Goal: Task Accomplishment & Management: Complete application form

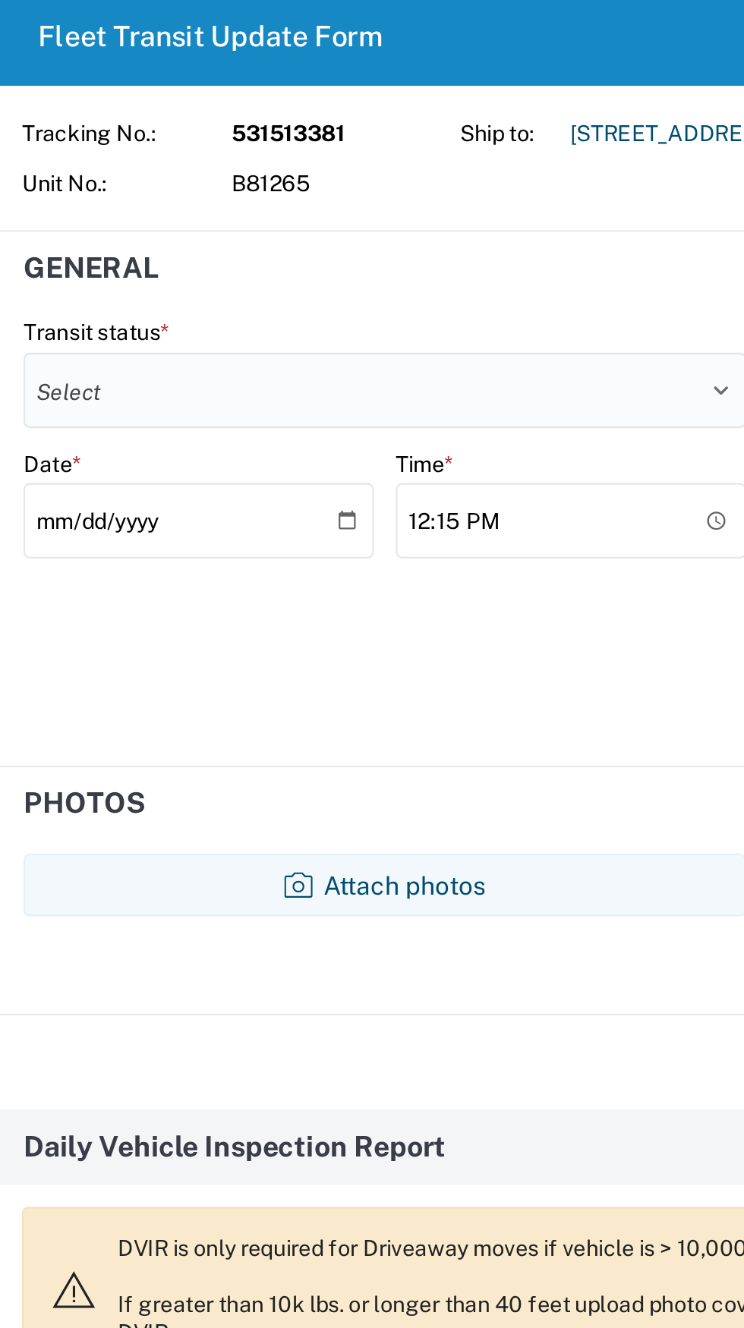
click at [275, 232] on select "Select Delivered Picked Up" at bounding box center [185, 241] width 349 height 36
select select "DELIVRED"
click at [11, 223] on select "Select Delivered Picked Up" at bounding box center [185, 241] width 349 height 36
click at [99, 307] on input "[DATE]" at bounding box center [95, 304] width 169 height 36
type input "[DATE]"
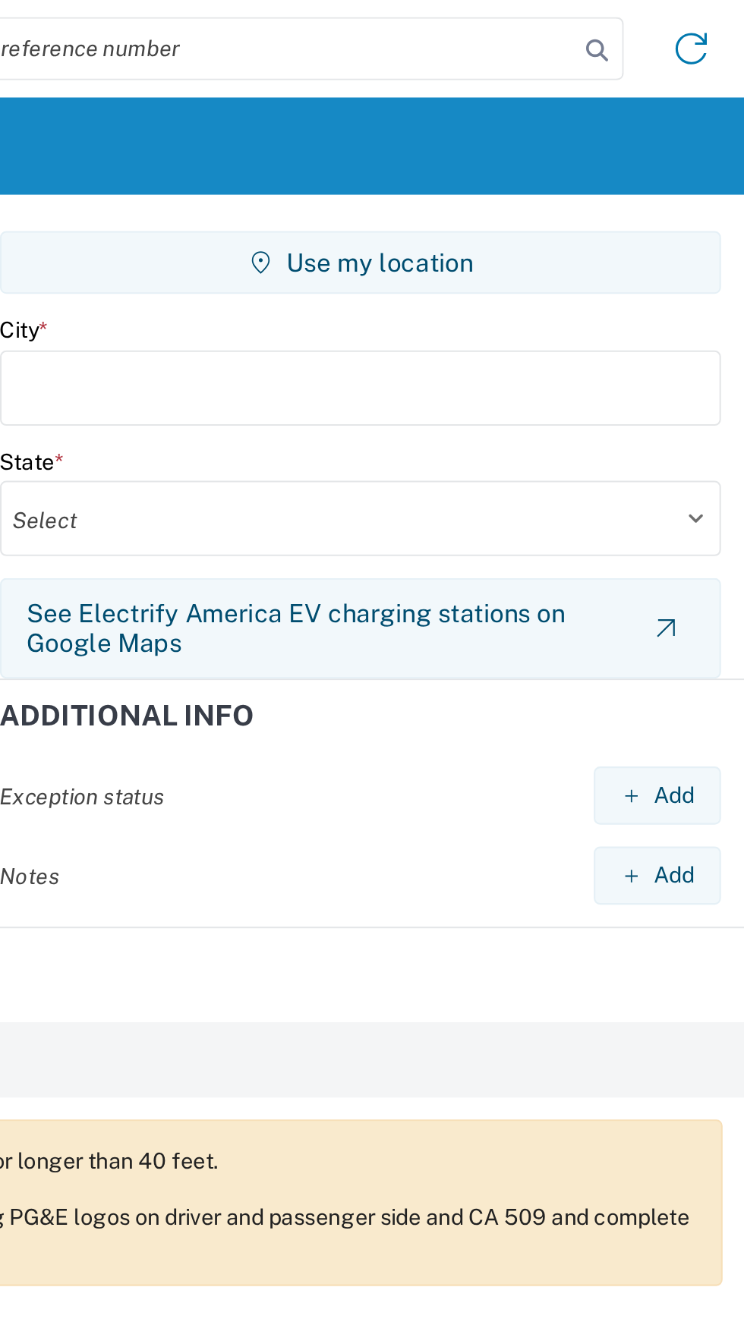
scroll to position [96, 0]
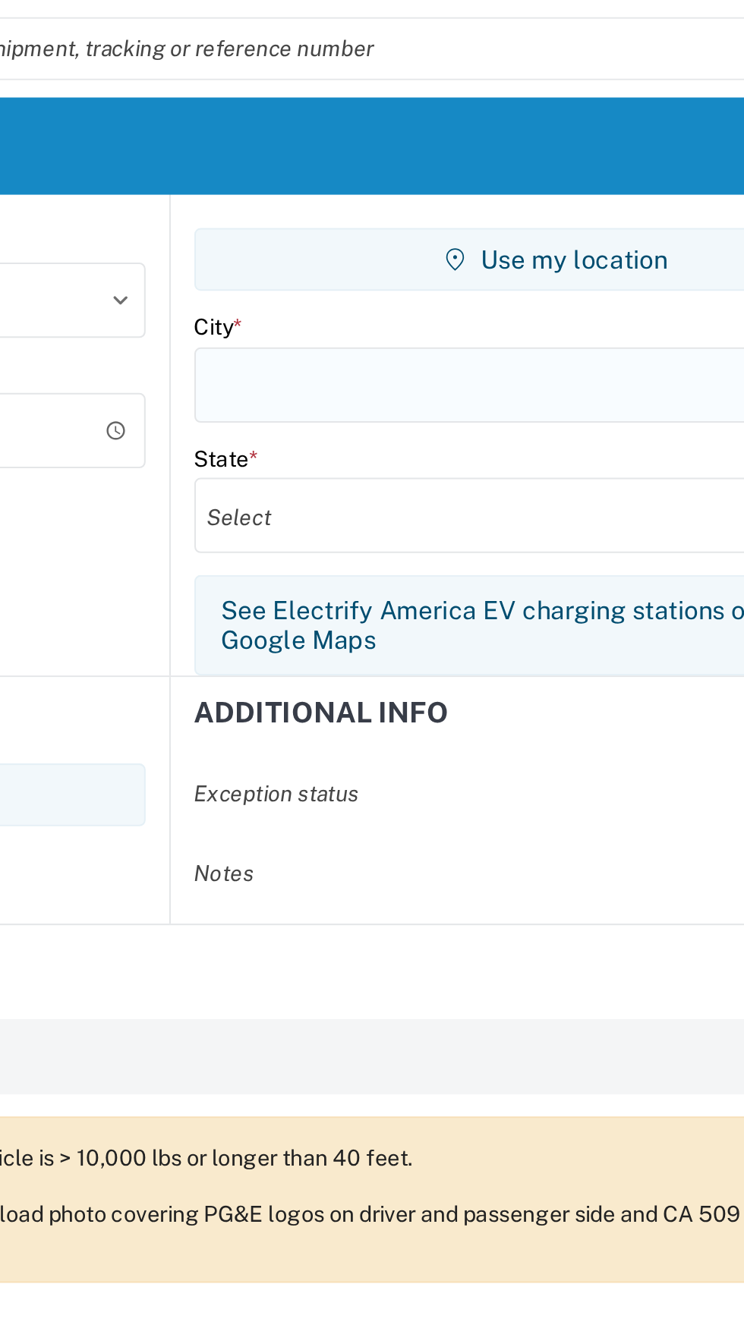
click at [545, 178] on input "text" at bounding box center [558, 186] width 348 height 36
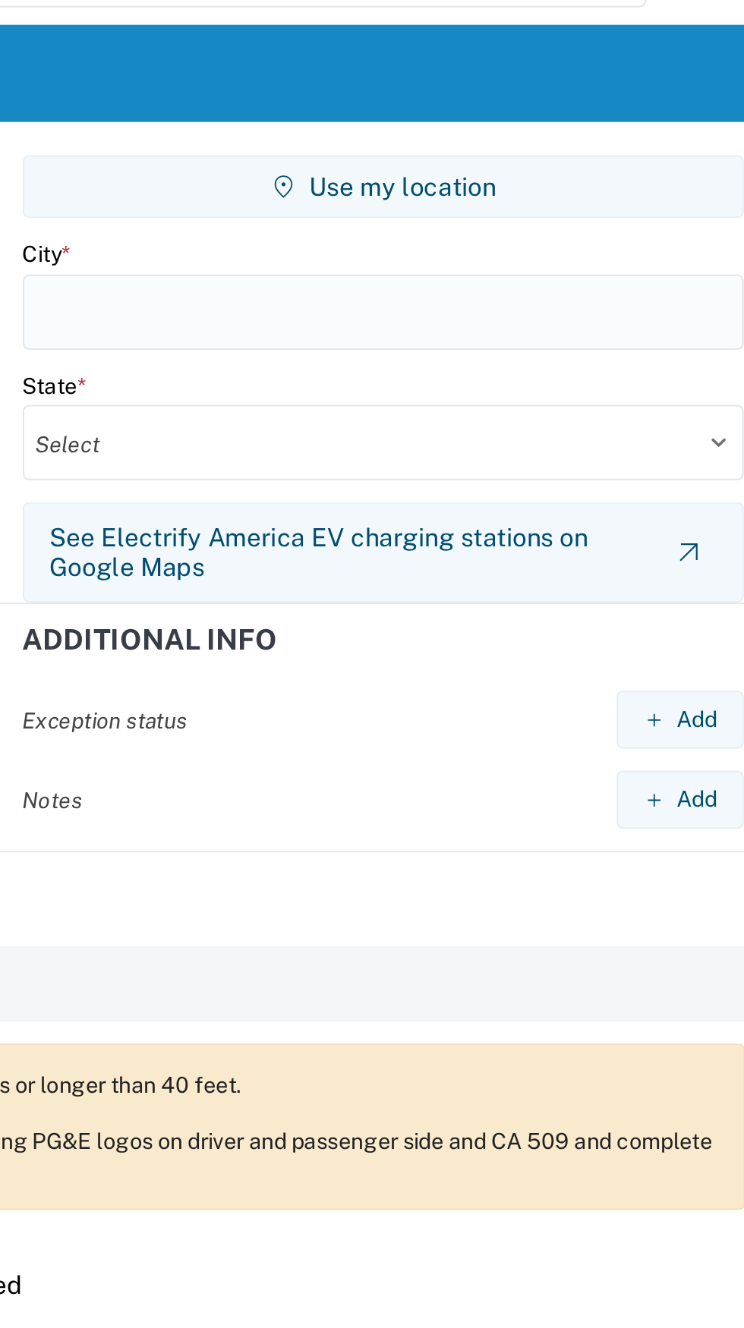
click at [445, 199] on input "text" at bounding box center [558, 186] width 348 height 36
click at [411, 252] on select "Select [US_STATE] [US_STATE] [US_STATE] [US_STATE] Armed Forces Americas Armed …" at bounding box center [558, 249] width 348 height 36
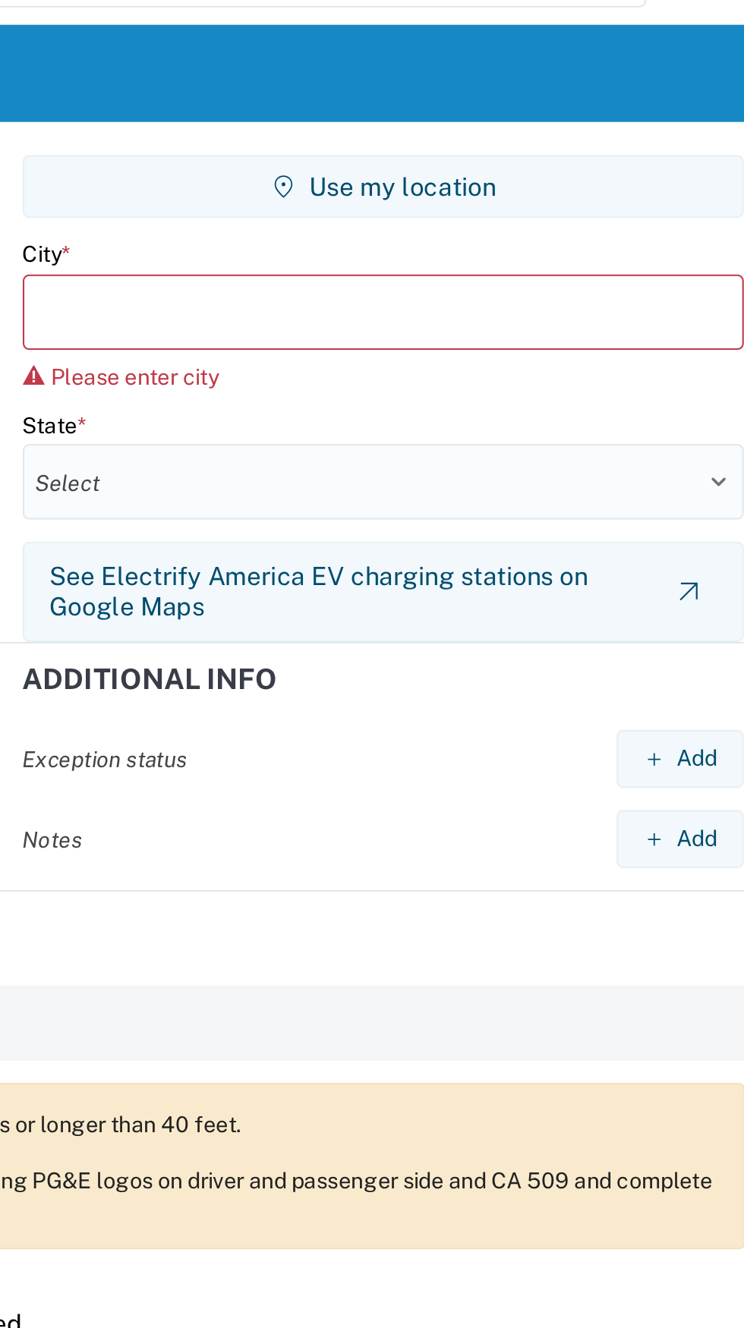
select select "CA"
click at [384, 250] on select "Select [US_STATE] [US_STATE] [US_STATE] [US_STATE] Armed Forces Americas Armed …" at bounding box center [558, 268] width 348 height 36
click at [425, 190] on input "text" at bounding box center [558, 186] width 348 height 36
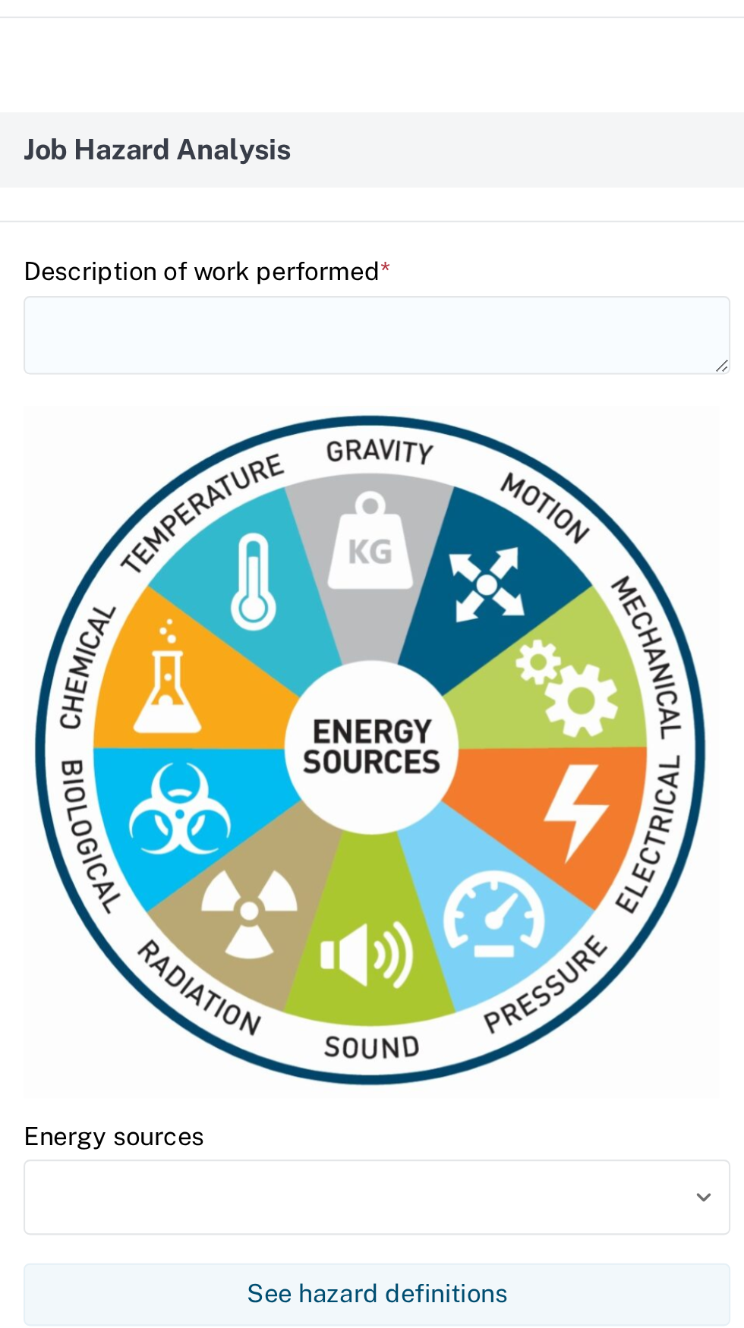
type input "Manteca"
click at [60, 407] on div "Fleet Transit Update Form Tracking No.: 531513381 Unit No.: B81265 Ship to: [ST…" at bounding box center [372, 540] width 744 height 1949
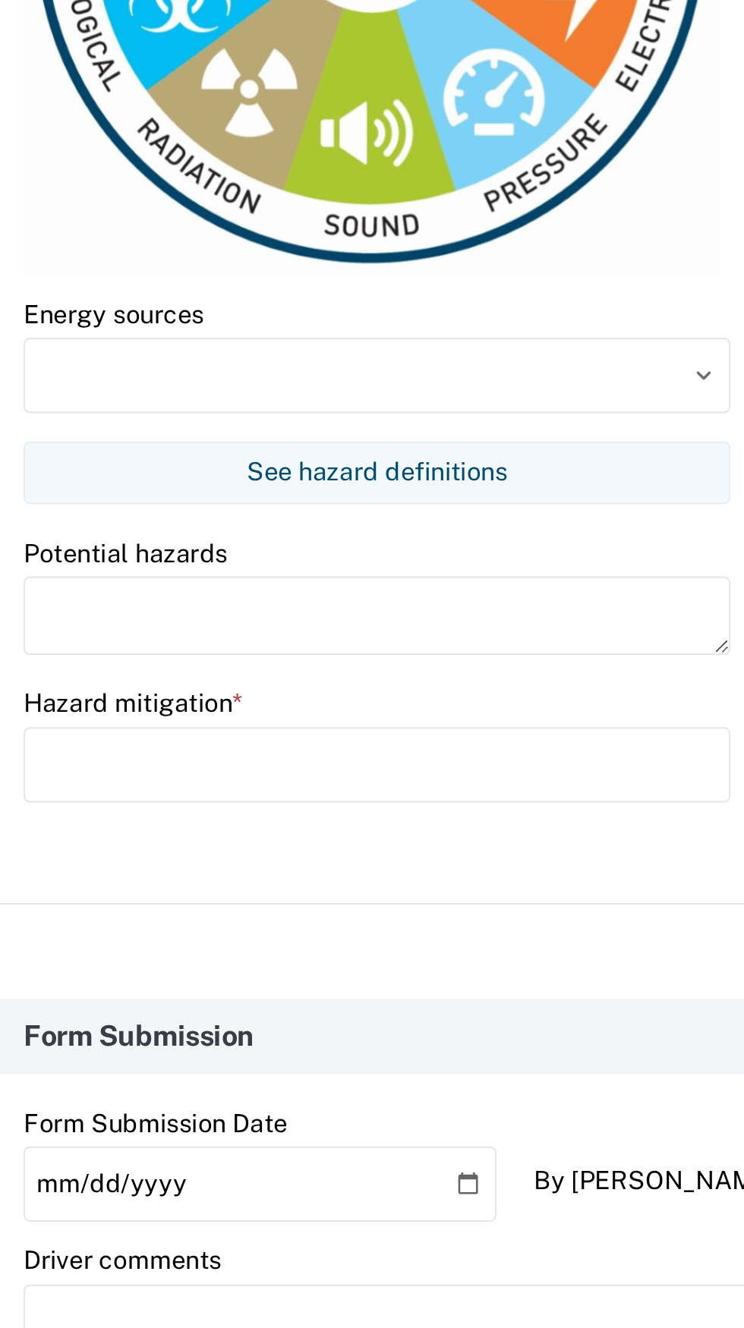
scroll to position [640, 0]
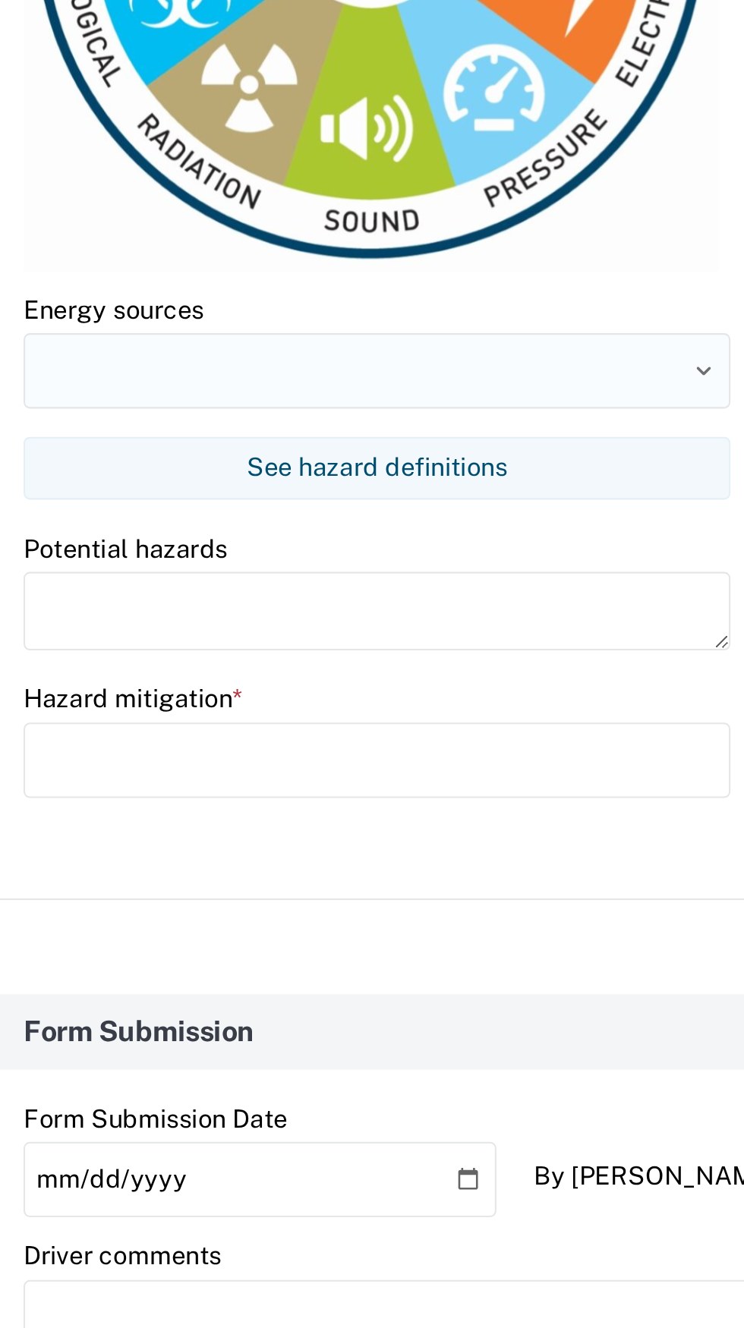
type textarea "Transport Trailer to [GEOGRAPHIC_DATA]"
click at [48, 717] on input at bounding box center [181, 721] width 341 height 36
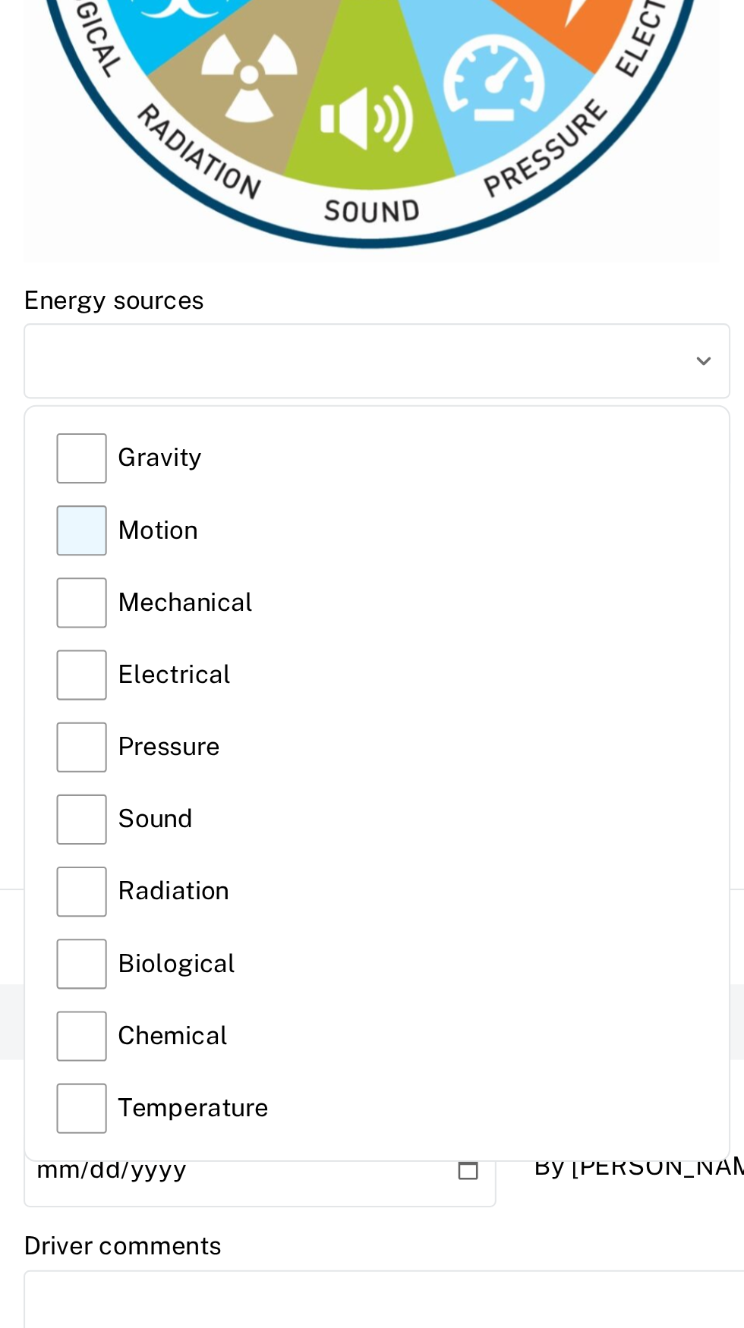
click at [30, 807] on label "Motion" at bounding box center [182, 802] width 310 height 35
click at [0, 0] on input "Motion" at bounding box center [0, 0] width 0 height 0
type input "Motion"
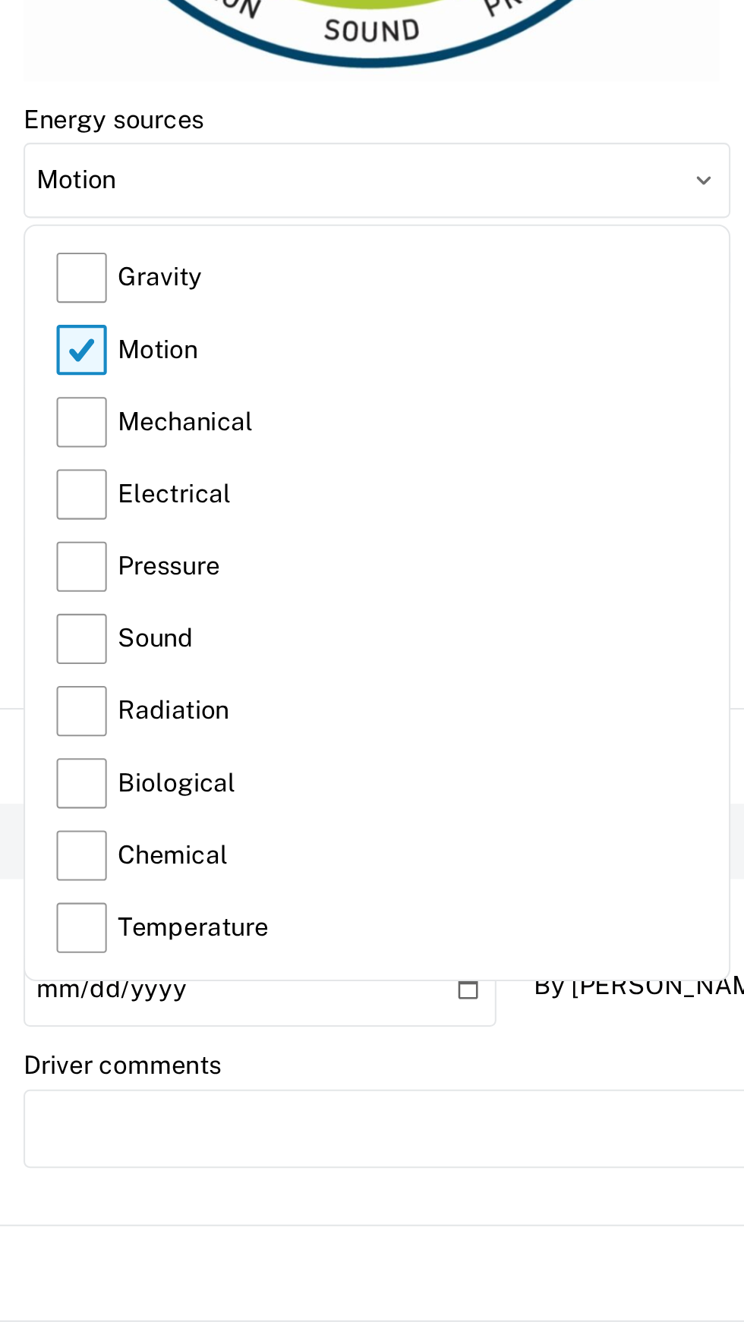
scroll to position [730, 0]
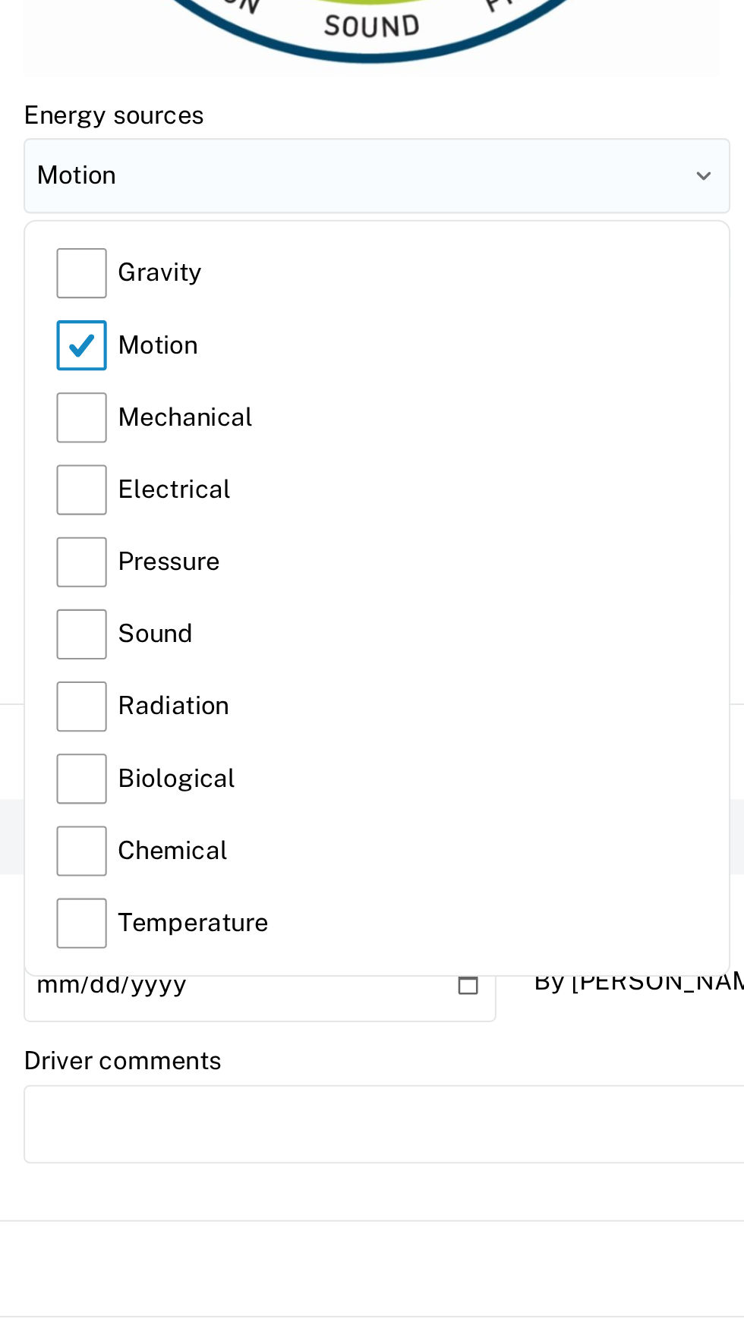
click at [78, 628] on input "Motion" at bounding box center [181, 631] width 341 height 36
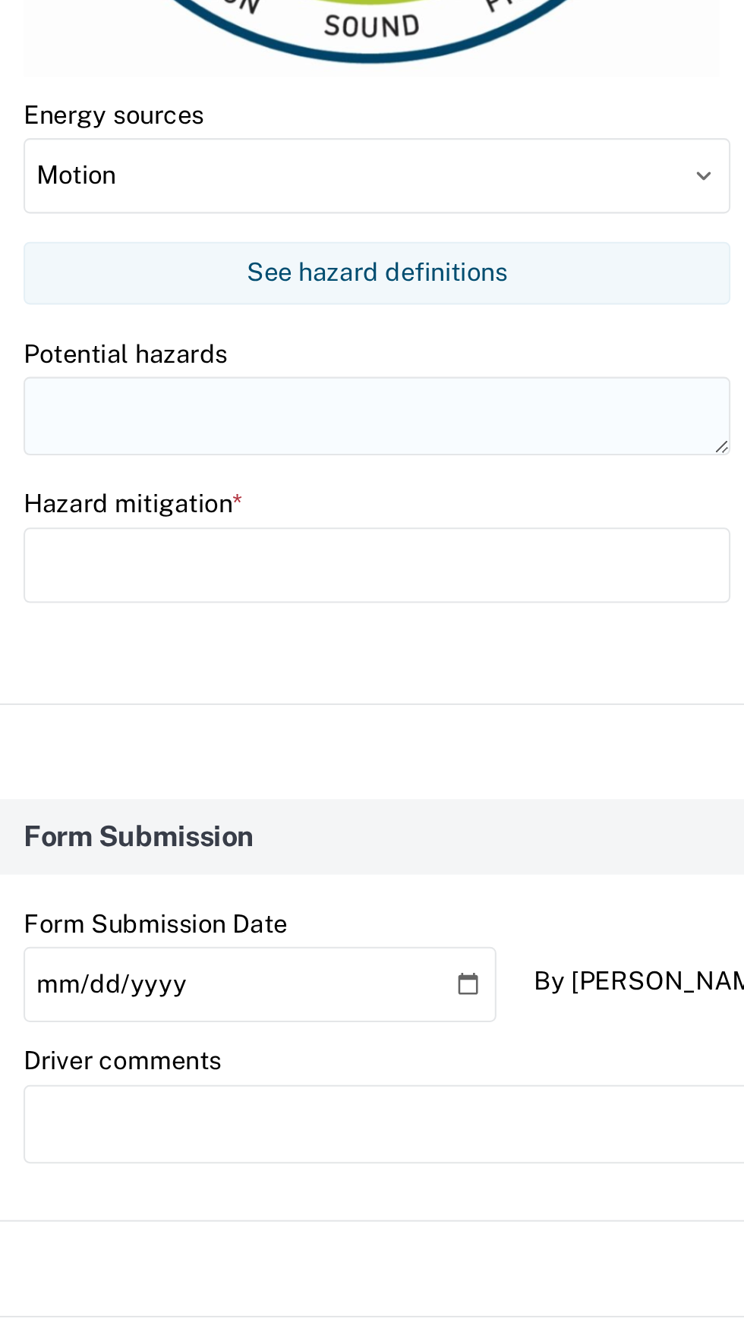
click at [44, 747] on textarea at bounding box center [181, 747] width 341 height 38
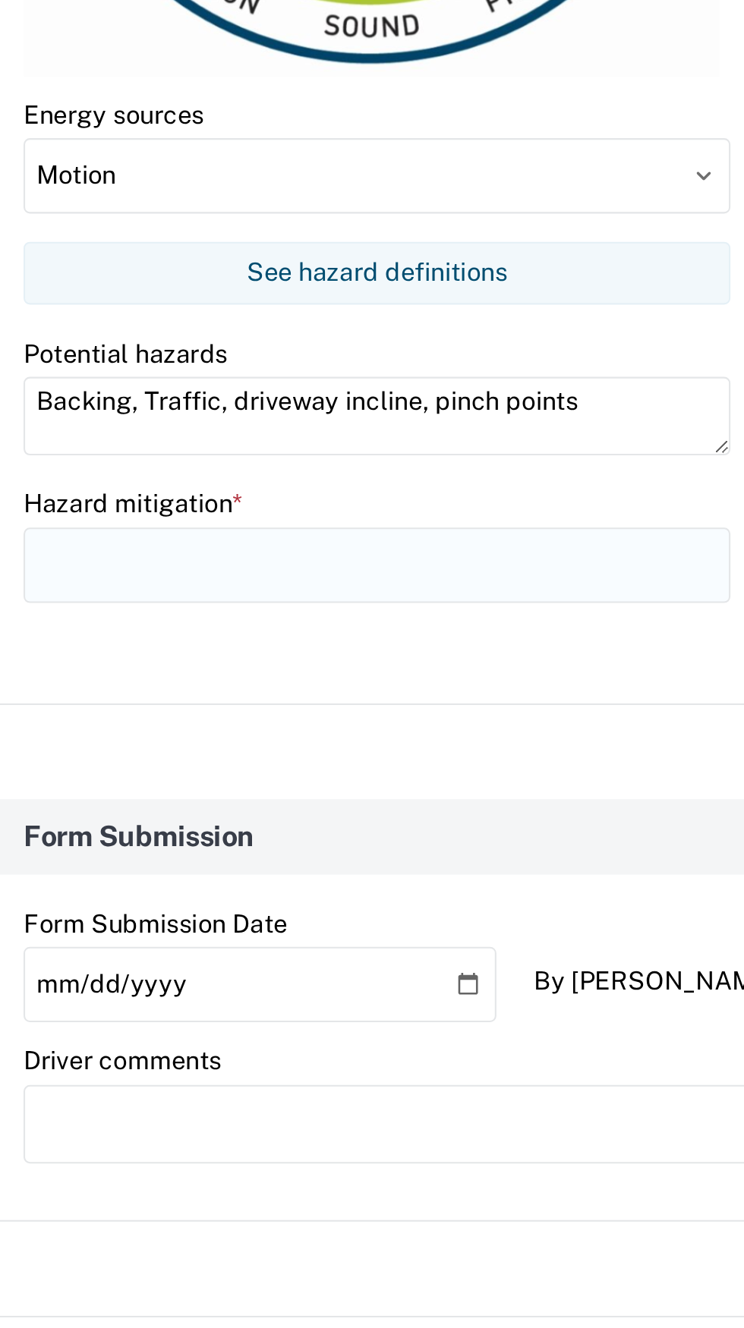
type textarea "Backing, Traffic, driveway incline, pinch points"
click at [43, 816] on input "text" at bounding box center [181, 819] width 341 height 36
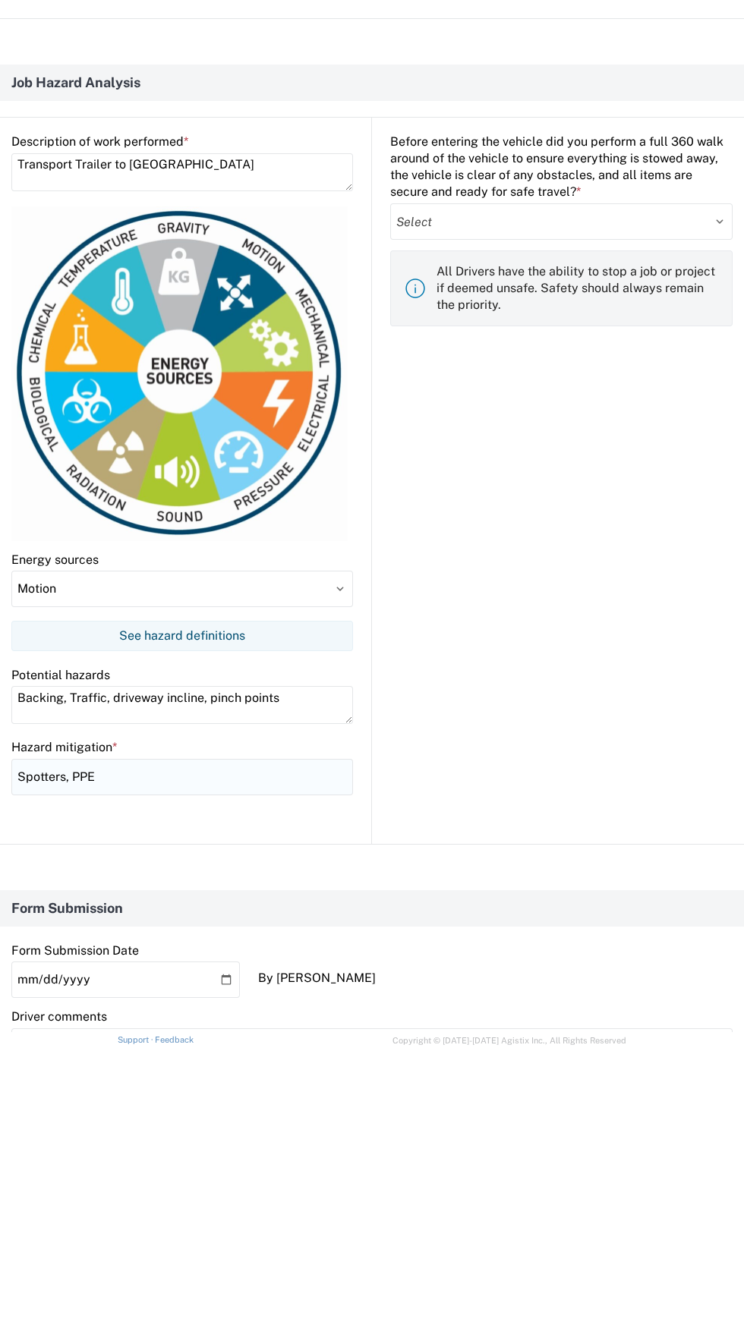
scroll to position [497, 0]
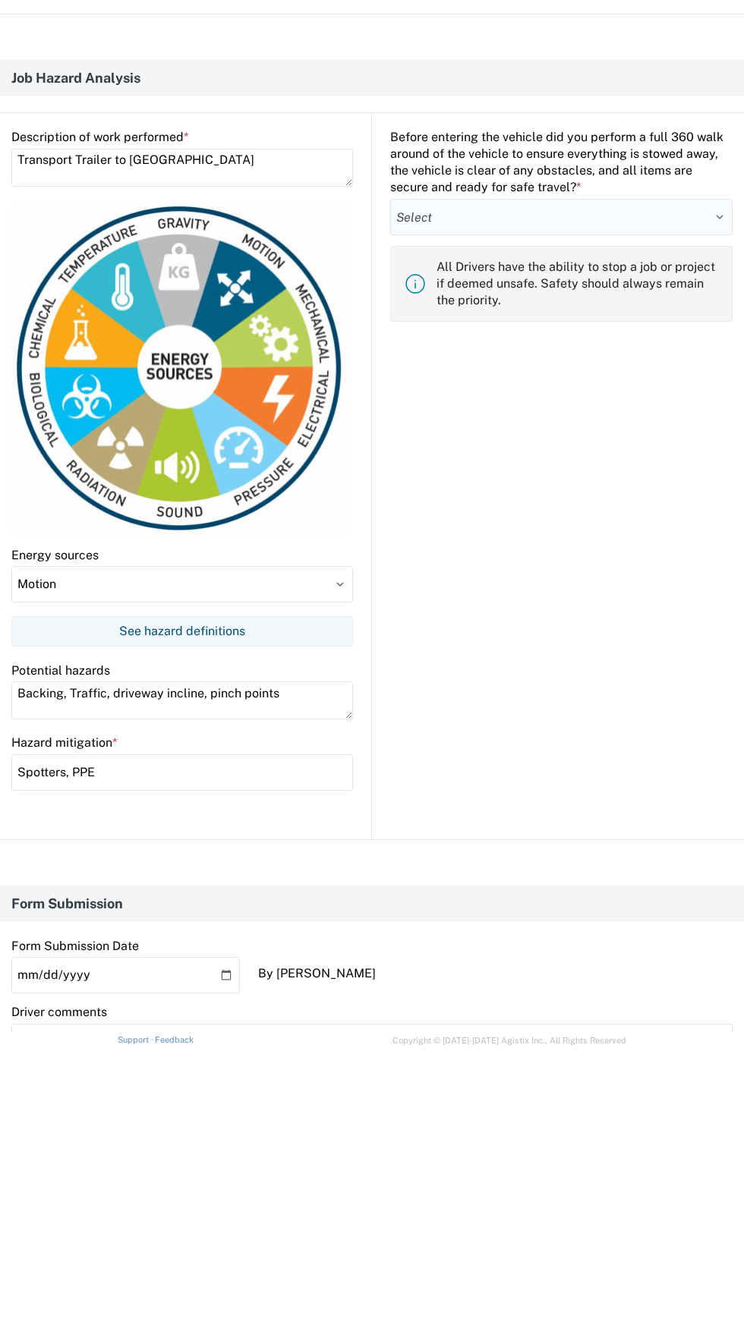
type input "Spotters, PPE"
click at [437, 498] on select "Select Yes No" at bounding box center [561, 497] width 342 height 36
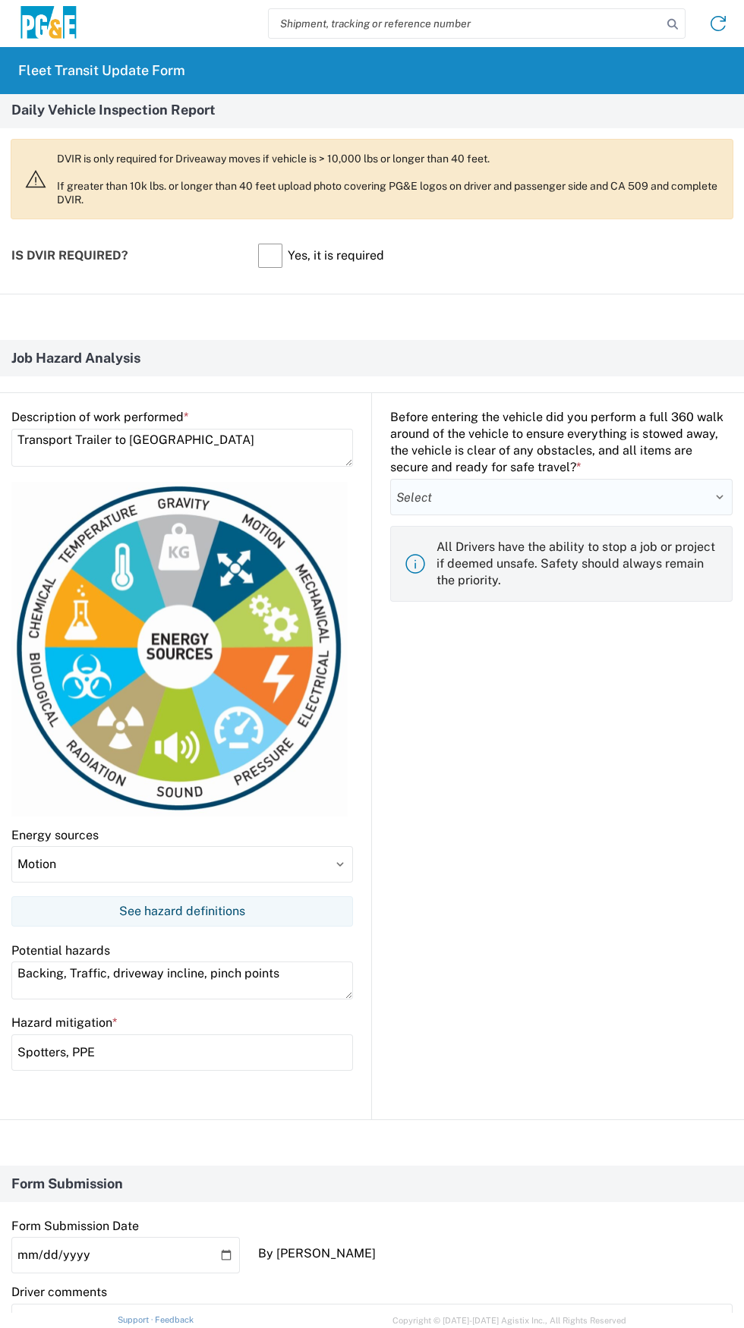
select select "yes"
click at [390, 479] on select "Select Yes No" at bounding box center [561, 497] width 342 height 36
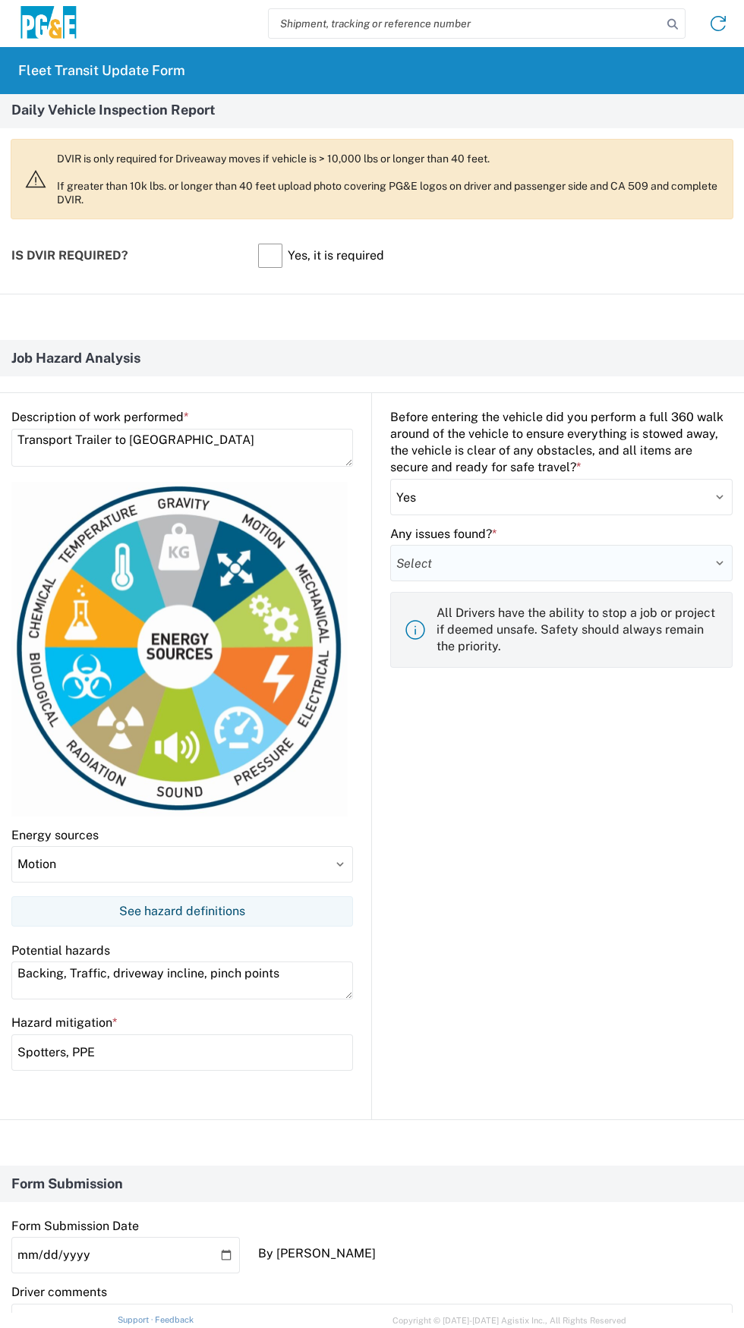
click at [426, 577] on select "Select Yes No" at bounding box center [561, 563] width 342 height 36
click at [390, 545] on select "Select Yes No" at bounding box center [561, 563] width 342 height 36
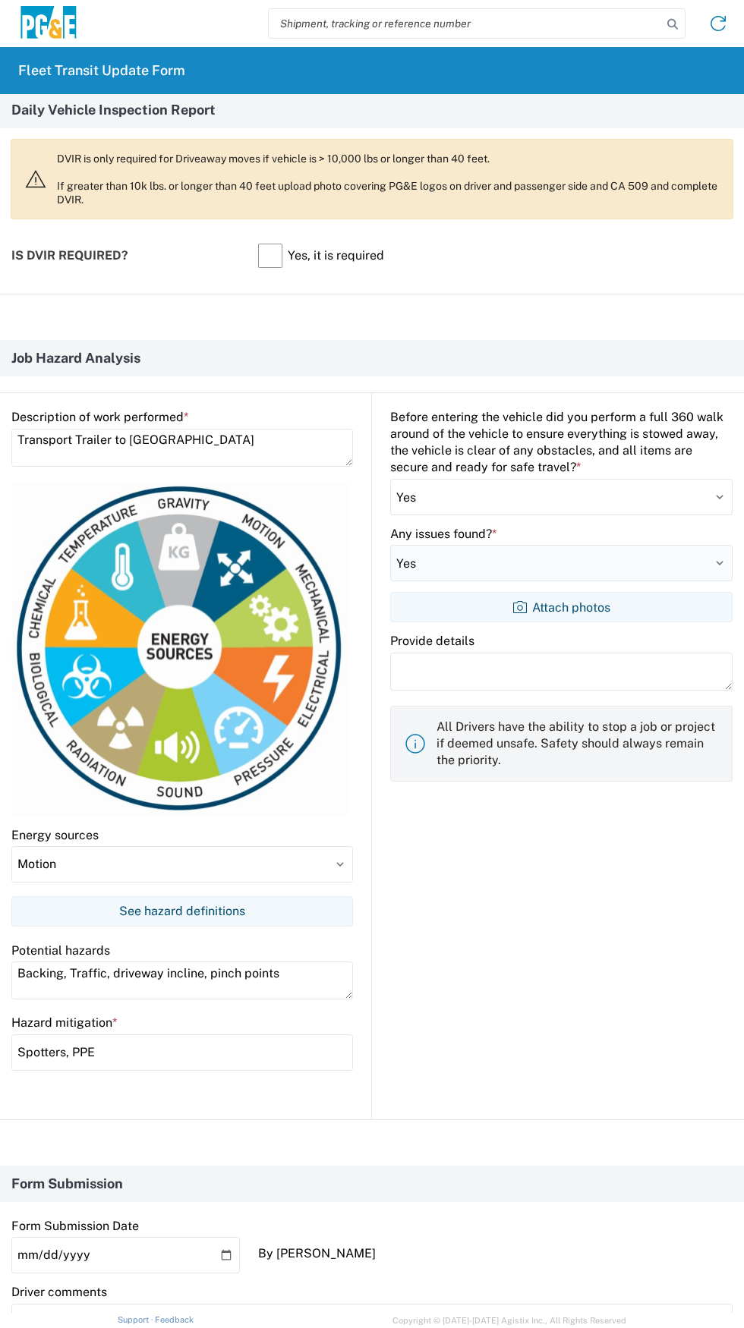
click at [406, 562] on select "Select Yes No" at bounding box center [561, 563] width 342 height 36
select select "no"
click at [390, 545] on select "Select Yes No" at bounding box center [561, 563] width 342 height 36
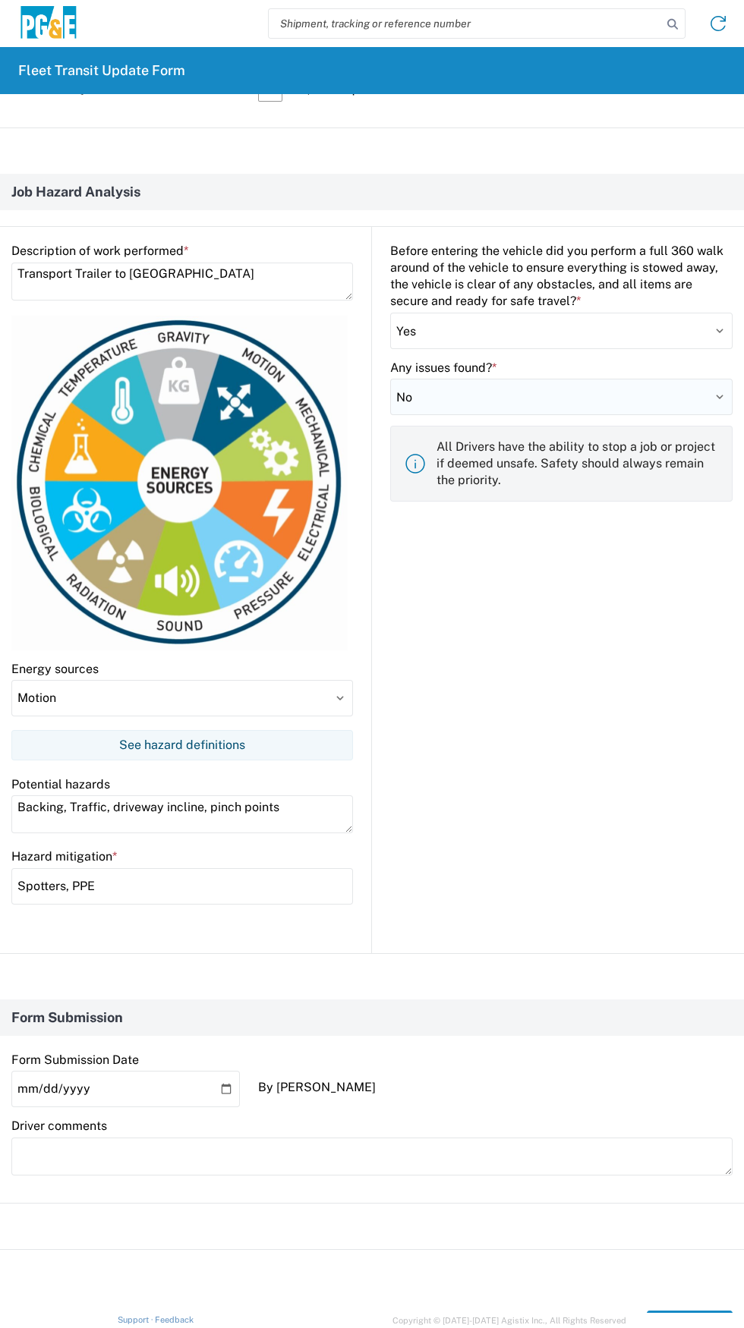
scroll to position [730, 0]
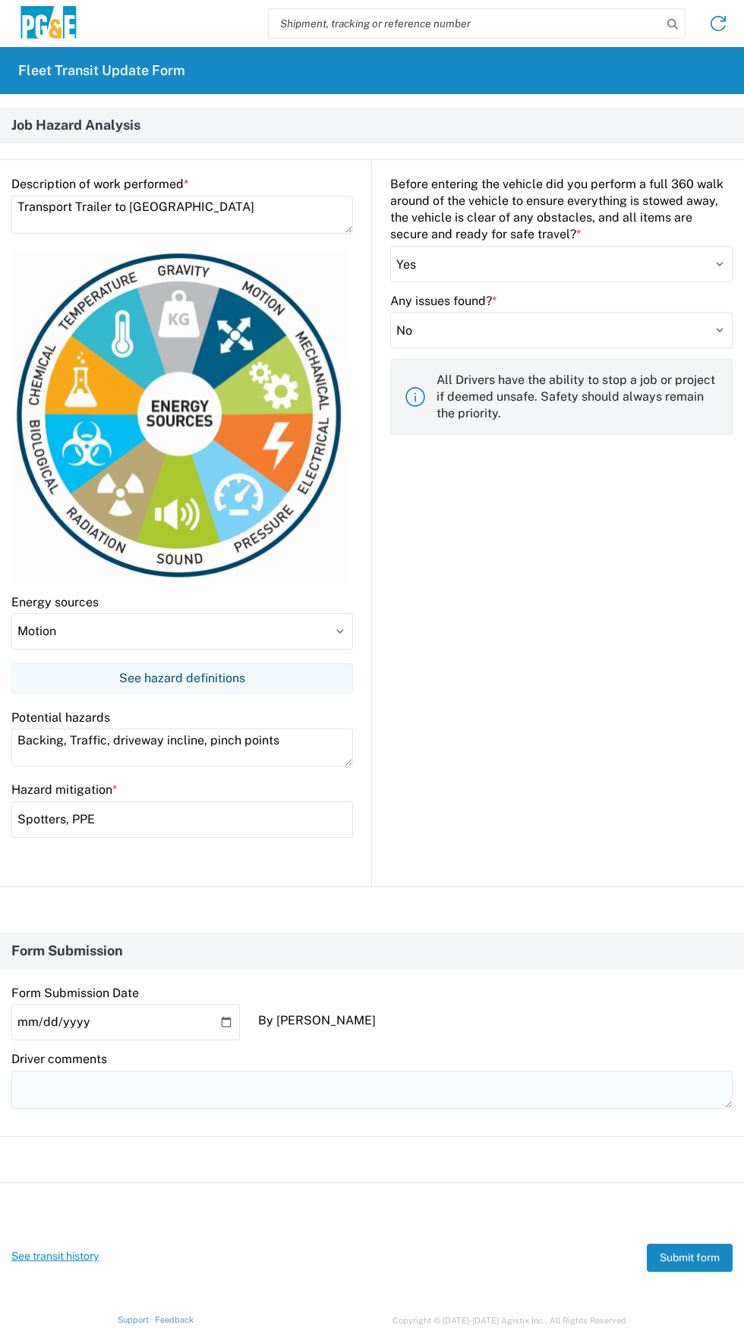
click at [83, 1075] on textarea at bounding box center [371, 1090] width 721 height 38
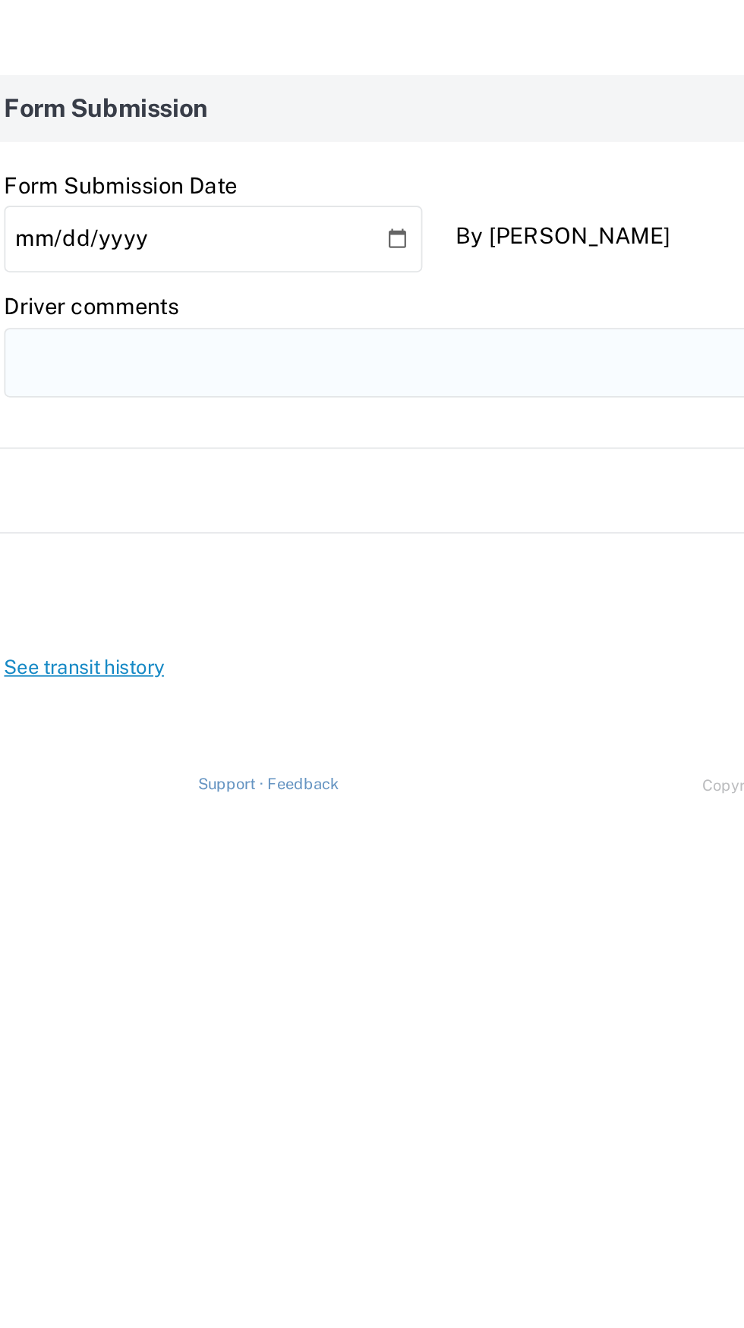
click at [61, 1087] on textarea at bounding box center [371, 1090] width 721 height 38
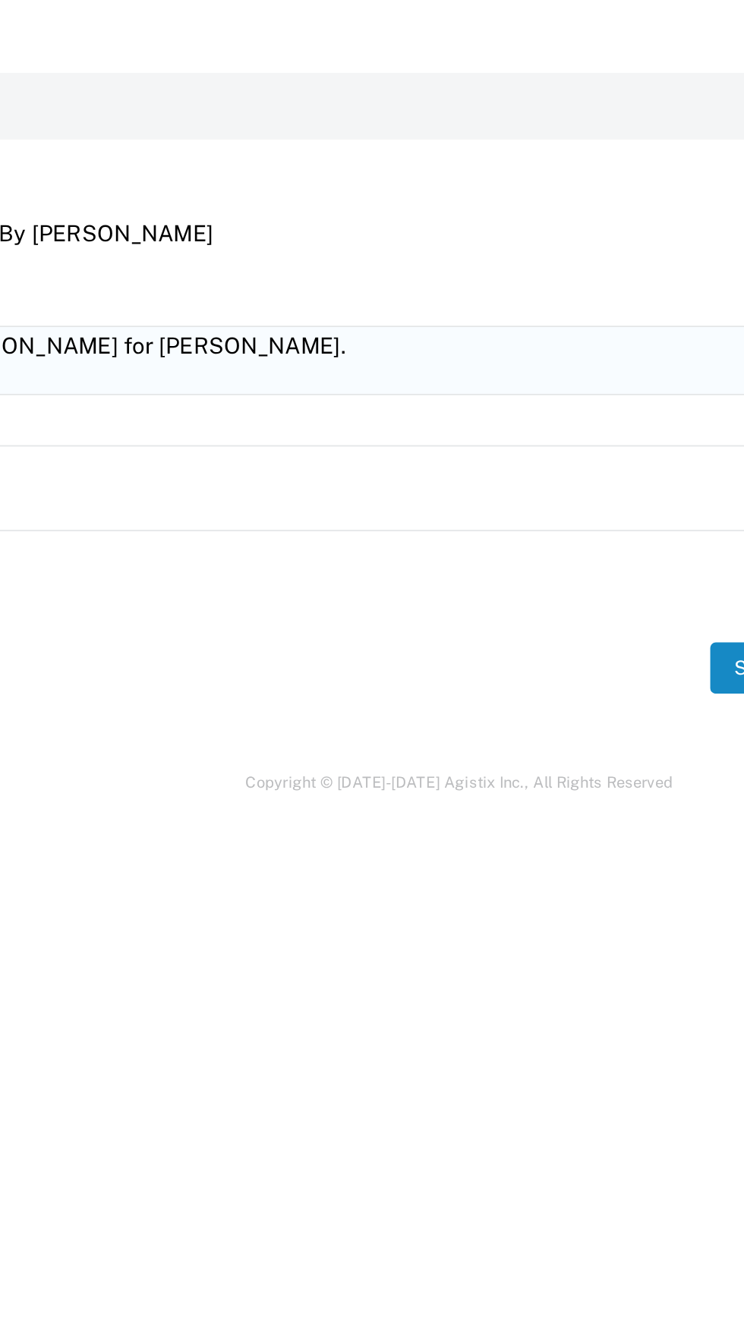
scroll to position [0, 0]
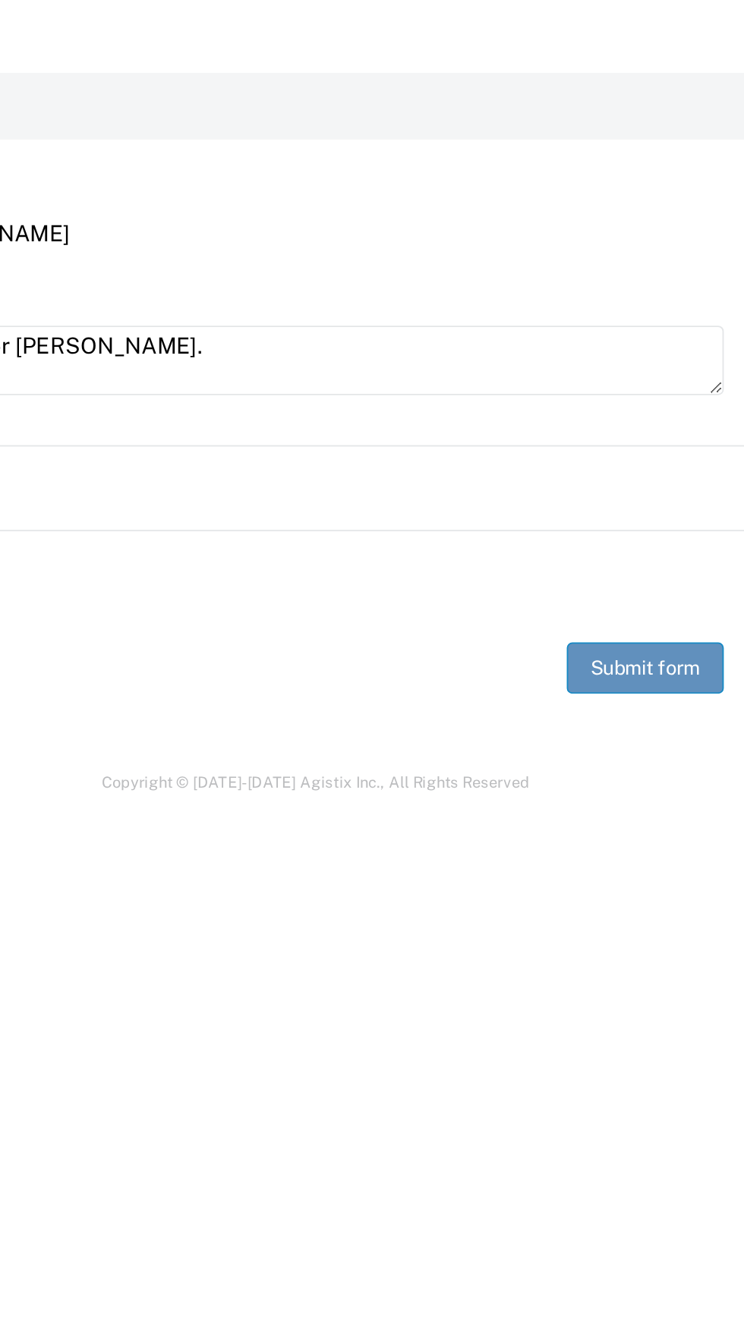
type textarea "Transferred information from Vector [PERSON_NAME] for [PERSON_NAME]."
click at [686, 1257] on button "Submit form" at bounding box center [690, 1258] width 86 height 28
